Goal: Find contact information: Find contact information

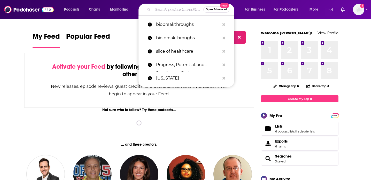
click at [173, 9] on input "Search podcasts, credits, & more..." at bounding box center [178, 9] width 51 height 8
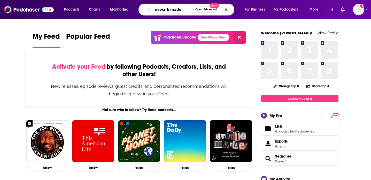
type input "newark made"
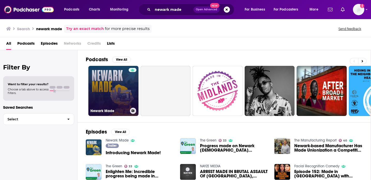
click at [102, 85] on link "Newark Made" at bounding box center [113, 91] width 50 height 50
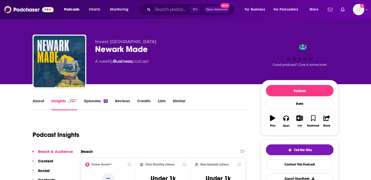
click at [39, 103] on link "About" at bounding box center [39, 104] width 12 height 12
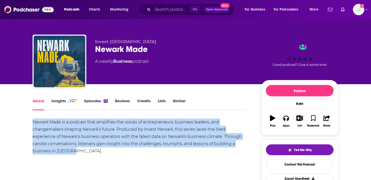
drag, startPoint x: 75, startPoint y: 153, endPoint x: 31, endPoint y: 126, distance: 52.1
copy div "Newark Made is a podcast that amplifies the voices of entrepreneurs, business l…"
click at [303, 166] on link "Contact This Podcast" at bounding box center [300, 164] width 68 height 10
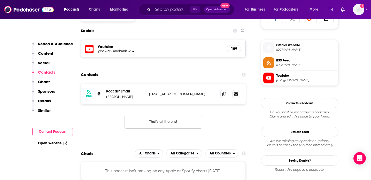
scroll to position [365, 0]
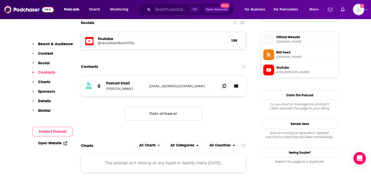
drag, startPoint x: 135, startPoint y: 89, endPoint x: 104, endPoint y: 89, distance: 30.5
click at [104, 89] on div "RSS Podcast Email [PERSON_NAME] [EMAIL_ADDRESS][DOMAIN_NAME] [EMAIL_ADDRESS][DO…" at bounding box center [163, 86] width 165 height 20
copy p "[PERSON_NAME]"
click at [47, 53] on p "Content" at bounding box center [45, 53] width 15 height 5
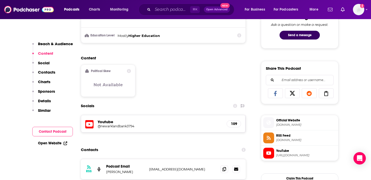
scroll to position [266, 0]
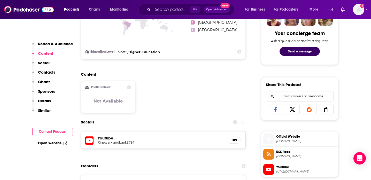
click at [45, 91] on p "Sponsors" at bounding box center [46, 91] width 17 height 5
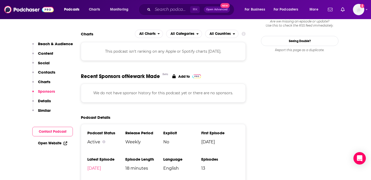
scroll to position [478, 0]
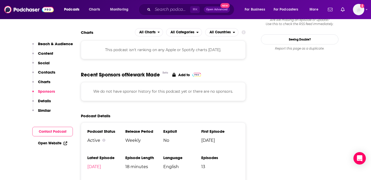
click at [44, 98] on p "Details" at bounding box center [44, 100] width 13 height 5
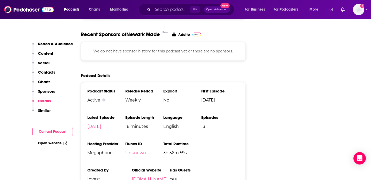
scroll to position [520, 0]
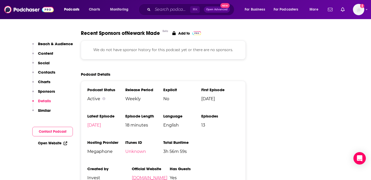
click at [132, 177] on link "[DOMAIN_NAME]" at bounding box center [150, 177] width 36 height 5
